Goal: Navigation & Orientation: Go to known website

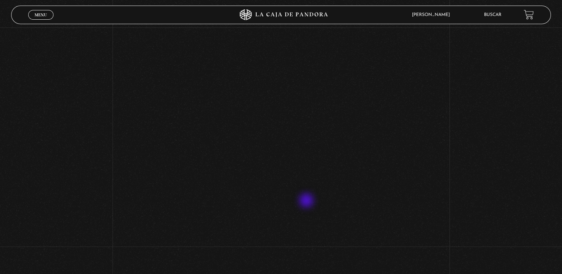
scroll to position [310, 0]
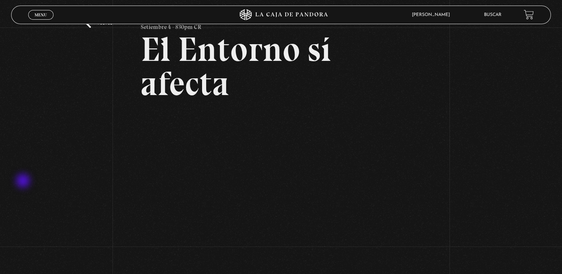
scroll to position [0, 0]
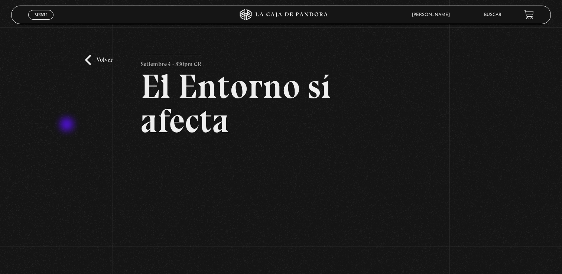
click at [68, 125] on div "Volver Setiembre 4 - 830pm CR El Entorno sí afecta" at bounding box center [281, 254] width 562 height 453
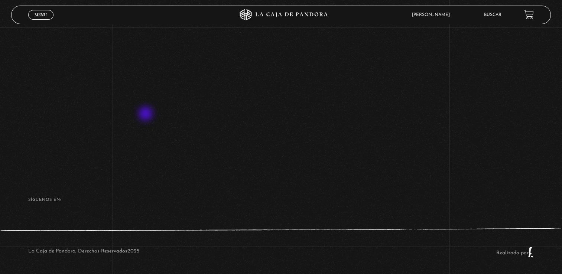
scroll to position [310, 0]
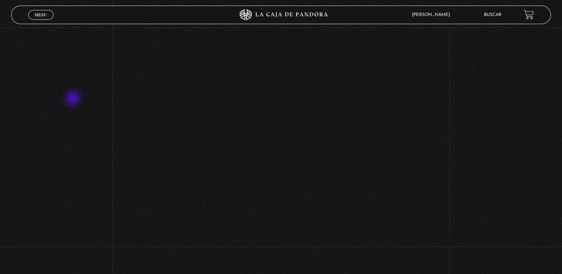
scroll to position [198, 0]
click at [57, 157] on div "Volver Setiembre 4 - 830pm CR El Entorno sí afecta" at bounding box center [281, 55] width 562 height 453
click at [101, 181] on div "Volver Setiembre 4 - 830pm CR El Entorno sí afecta" at bounding box center [281, 18] width 562 height 453
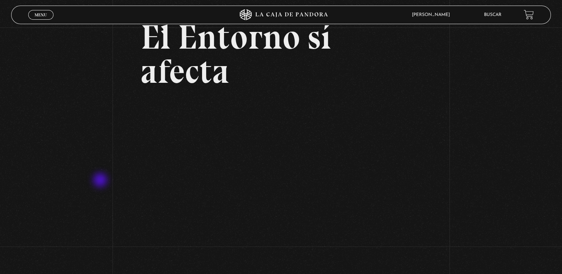
scroll to position [0, 0]
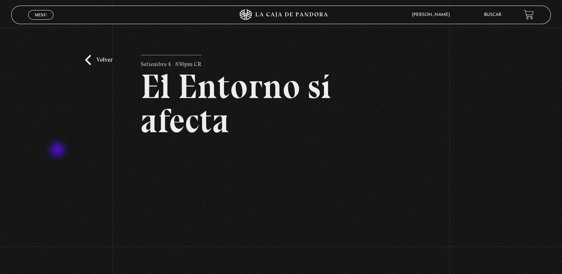
click at [58, 151] on div "Volver Setiembre 4 - 830pm CR El Entorno sí afecta" at bounding box center [281, 254] width 562 height 453
click at [102, 59] on link "Volver" at bounding box center [99, 60] width 28 height 10
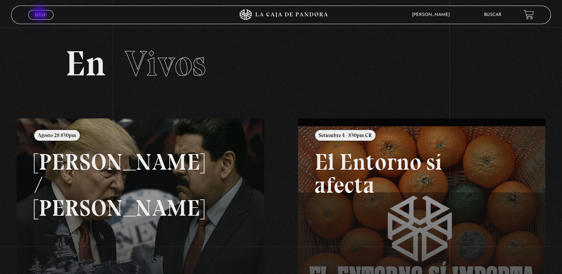
click at [40, 14] on span "Menu" at bounding box center [41, 15] width 12 height 4
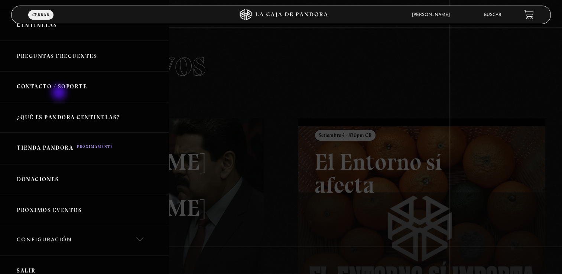
scroll to position [164, 0]
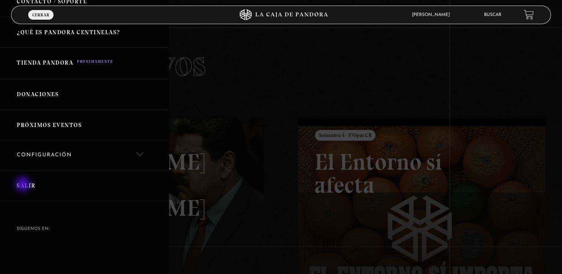
click at [24, 185] on link "Salir" at bounding box center [84, 186] width 169 height 31
